Goal: Information Seeking & Learning: Learn about a topic

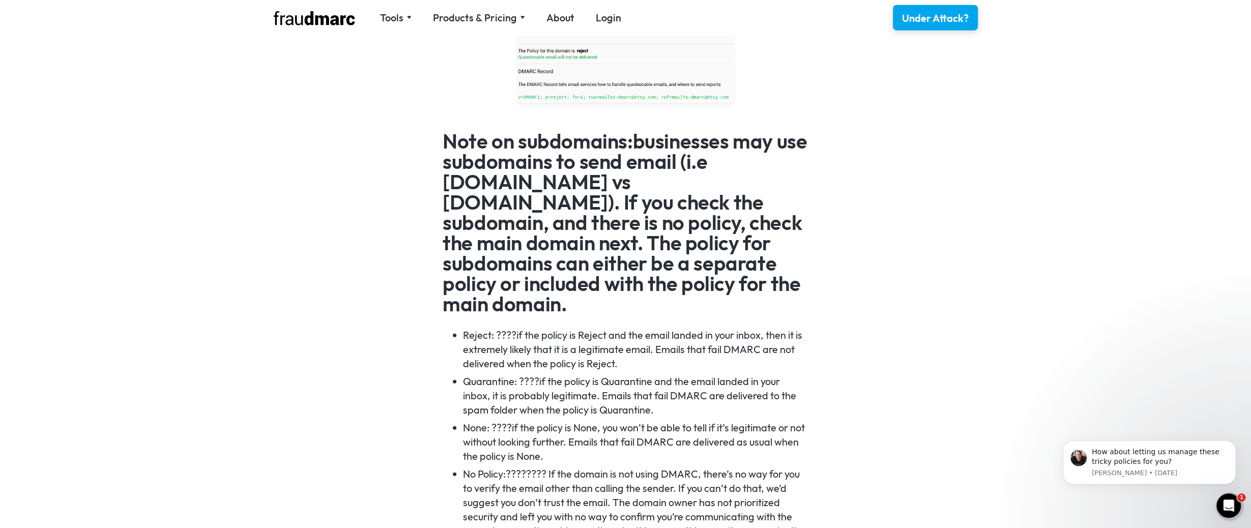
scroll to position [2441, 0]
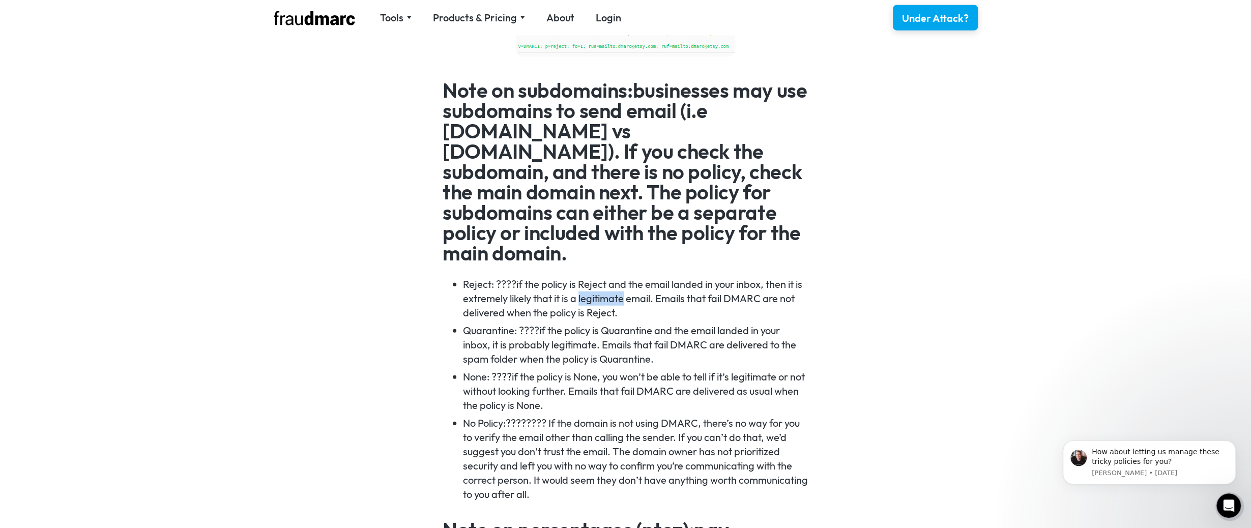
drag, startPoint x: 580, startPoint y: 258, endPoint x: 626, endPoint y: 257, distance: 45.3
click at [626, 277] on li "Reject: ????if the policy is Reject and the email landed in your inbox, then it…" at bounding box center [635, 298] width 345 height 43
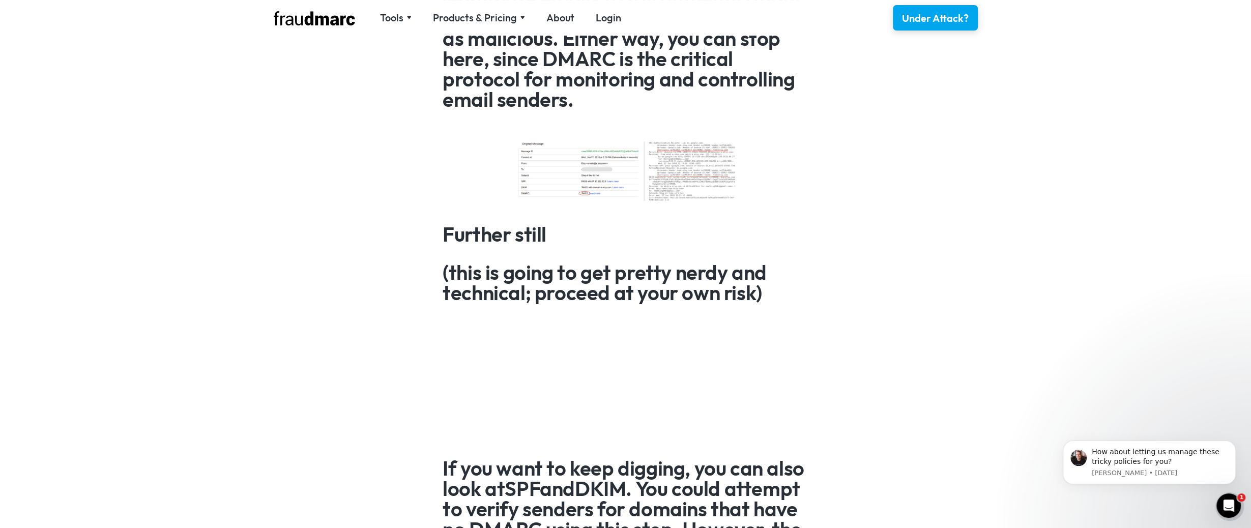
scroll to position [3916, 0]
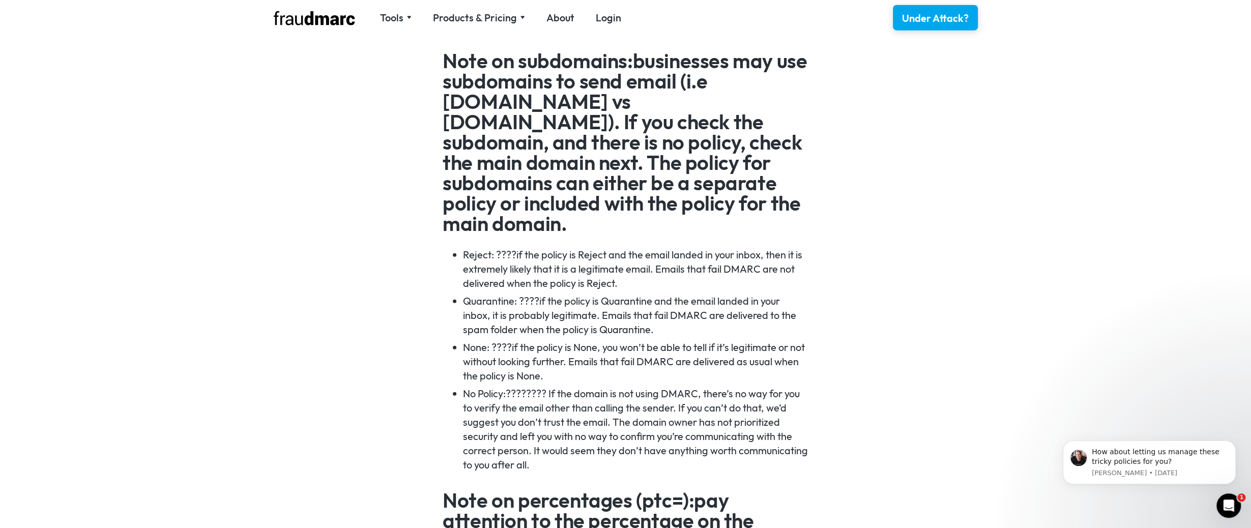
scroll to position [2522, 0]
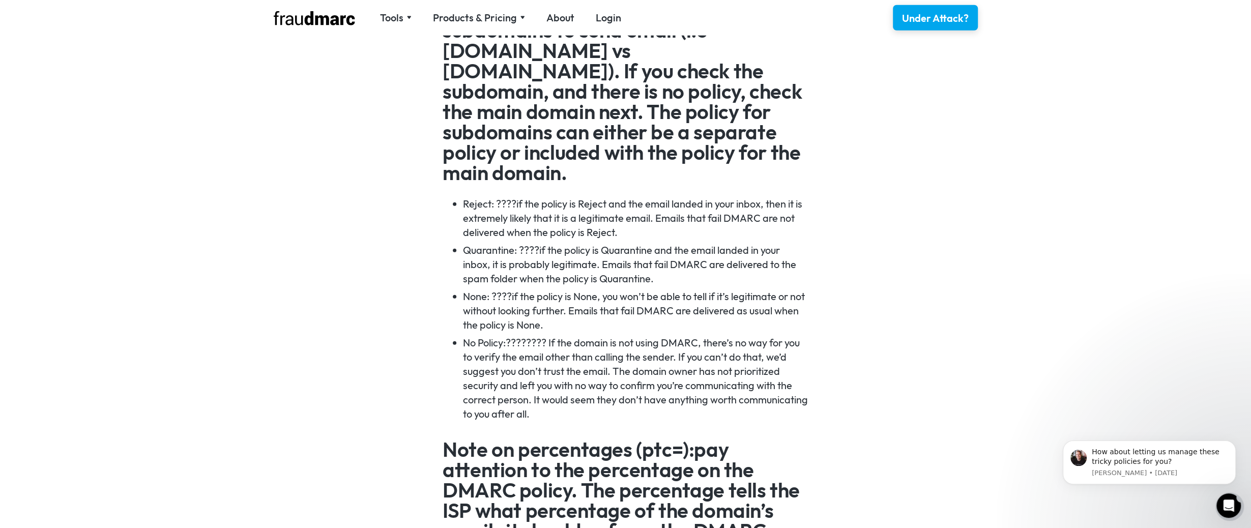
drag, startPoint x: 704, startPoint y: 481, endPoint x: 1020, endPoint y: 229, distance: 403.6
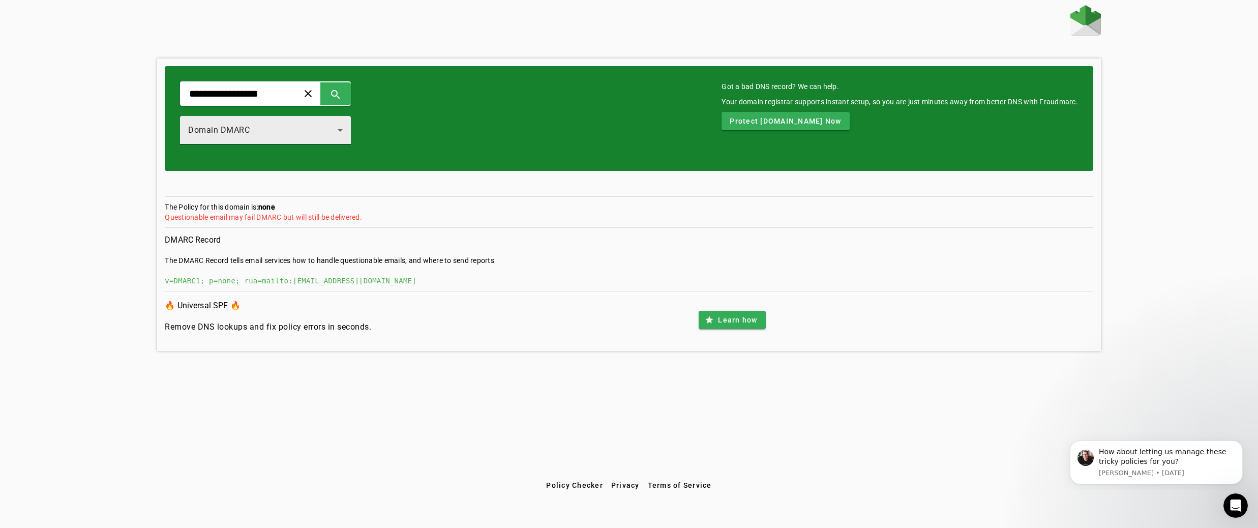
click at [285, 123] on div "Domain DMARC" at bounding box center [265, 130] width 155 height 28
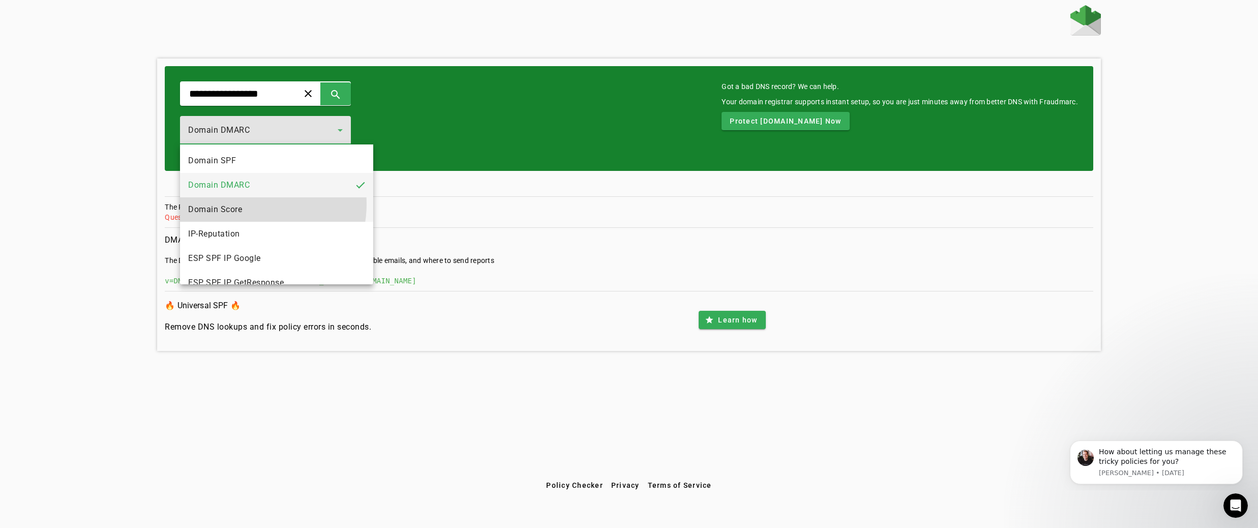
click at [248, 204] on mat-option "Domain Score" at bounding box center [276, 209] width 193 height 24
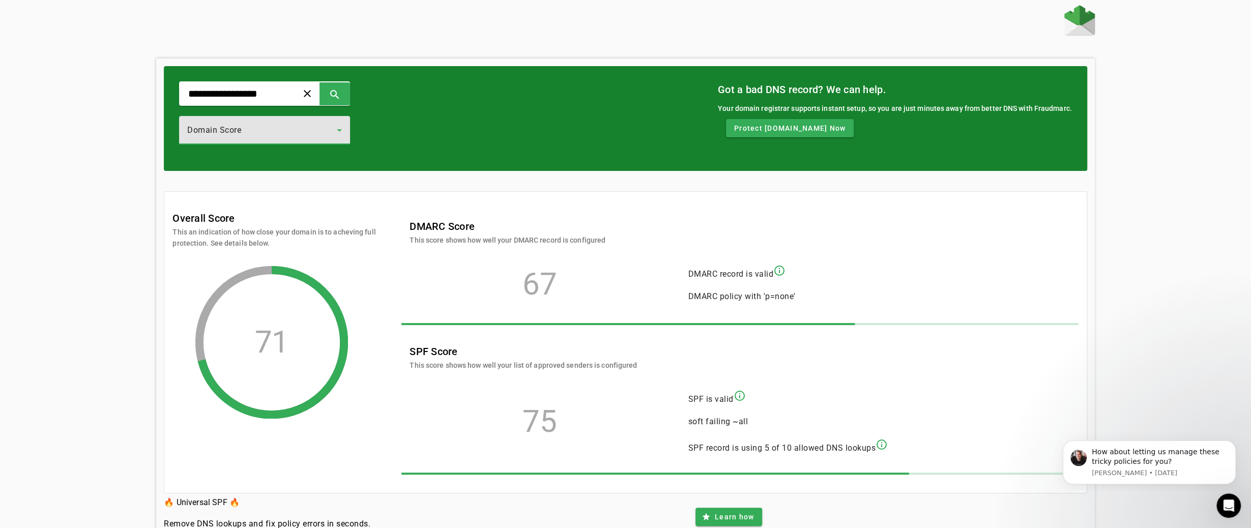
click at [312, 128] on div "Domain Score" at bounding box center [262, 130] width 150 height 12
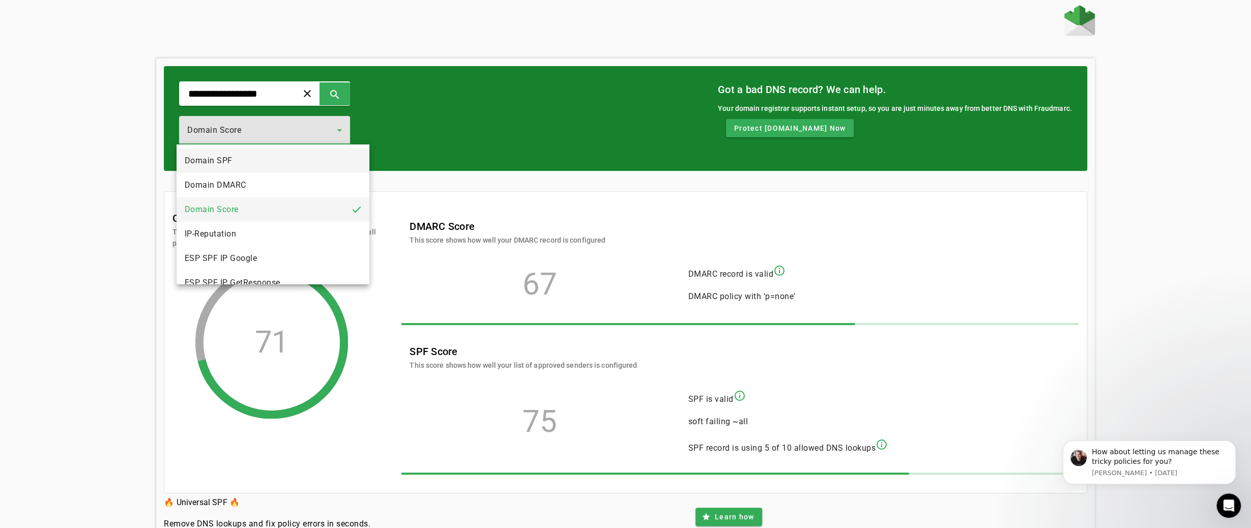
click at [277, 166] on mat-option "Domain SPF" at bounding box center [272, 161] width 193 height 24
